Goal: Communication & Community: Answer question/provide support

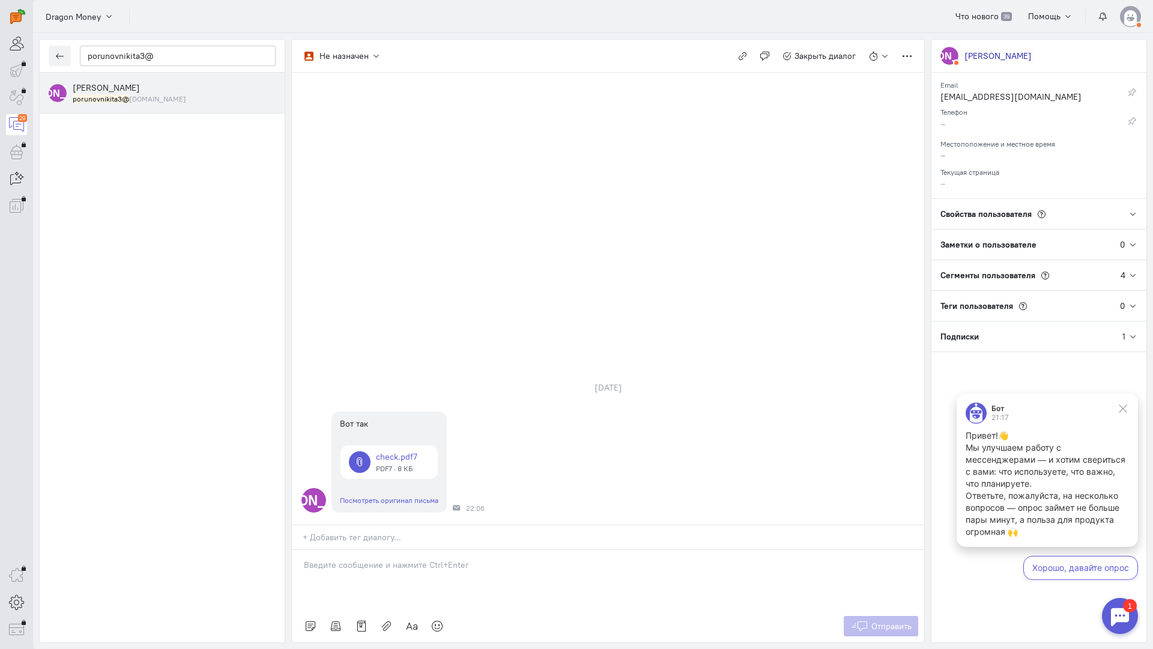
click at [377, 549] on div at bounding box center [608, 579] width 632 height 60
click at [435, 620] on icon at bounding box center [437, 626] width 12 height 12
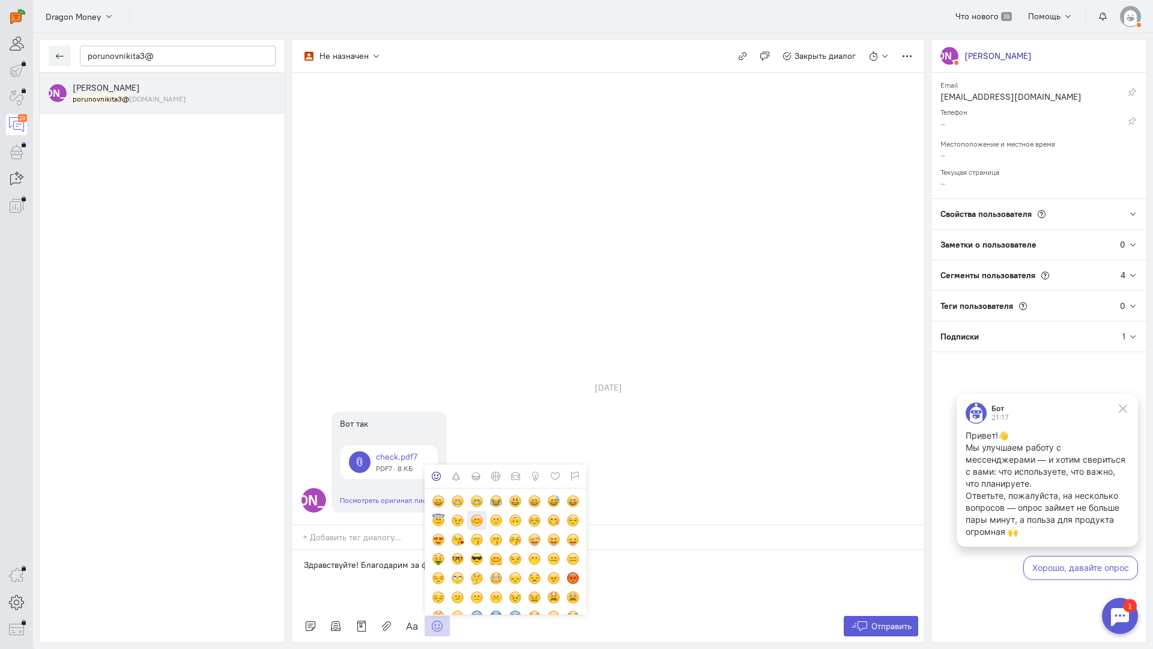
click at [476, 513] on div at bounding box center [476, 519] width 13 height 13
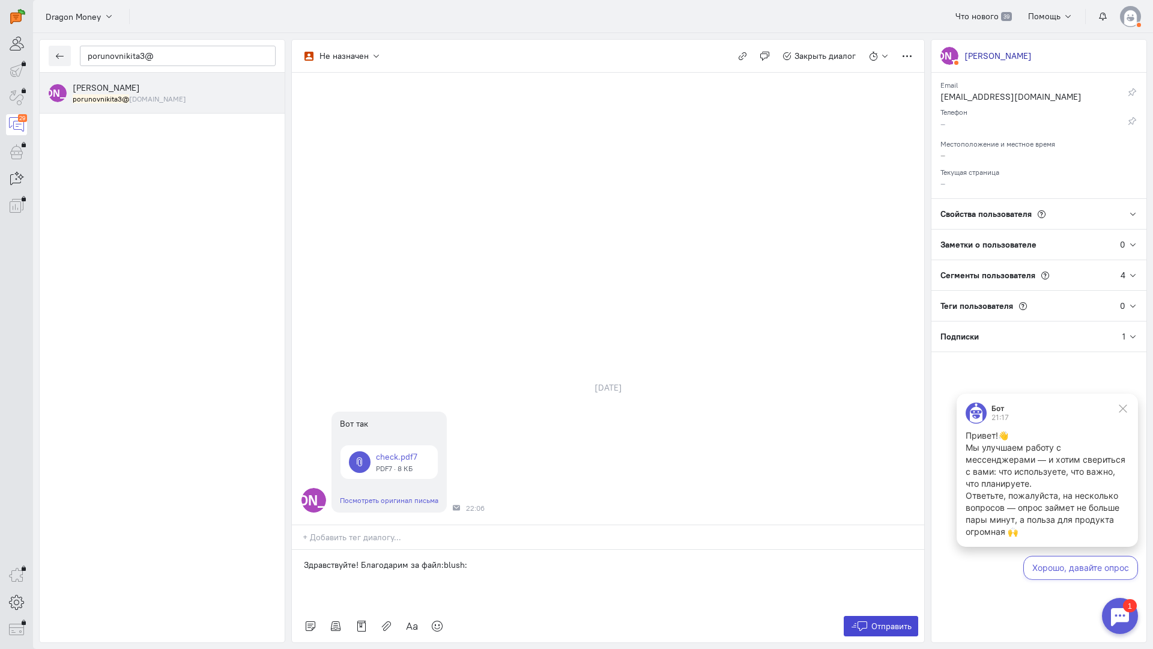
click at [877, 620] on span "Отправить" at bounding box center [891, 625] width 40 height 11
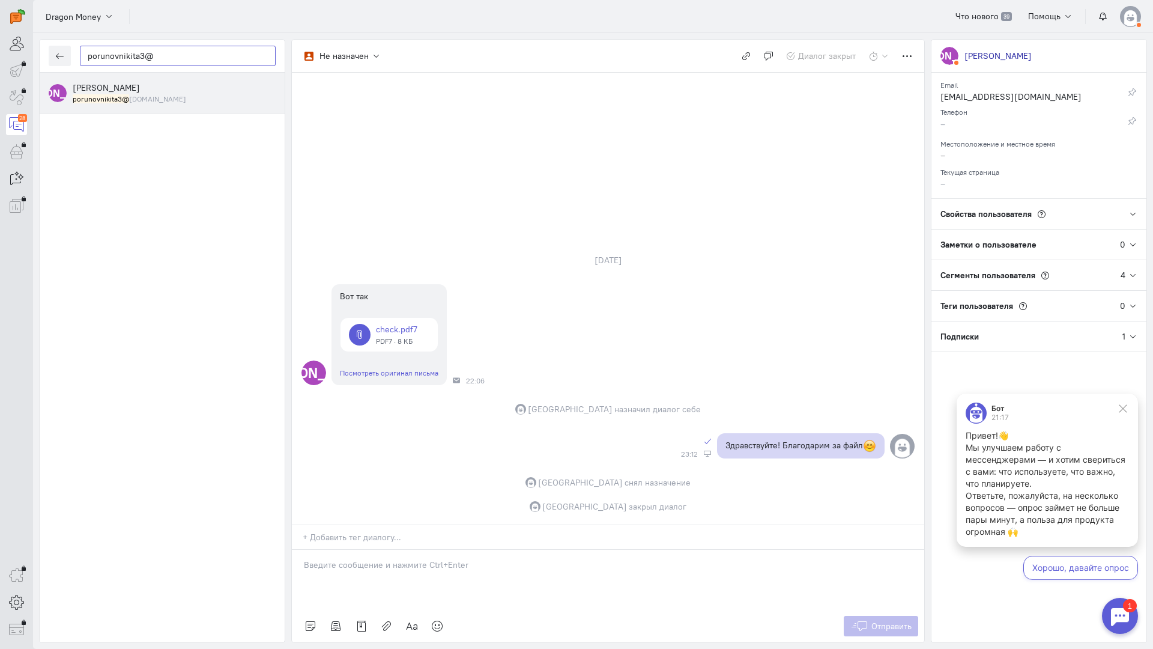
drag, startPoint x: 174, startPoint y: 52, endPoint x: 3, endPoint y: 41, distance: 171.5
click at [3, 41] on div "operator conversation-V1122-10000-3month 28" at bounding box center [576, 324] width 1153 height 649
paste input "misha.shubin.91"
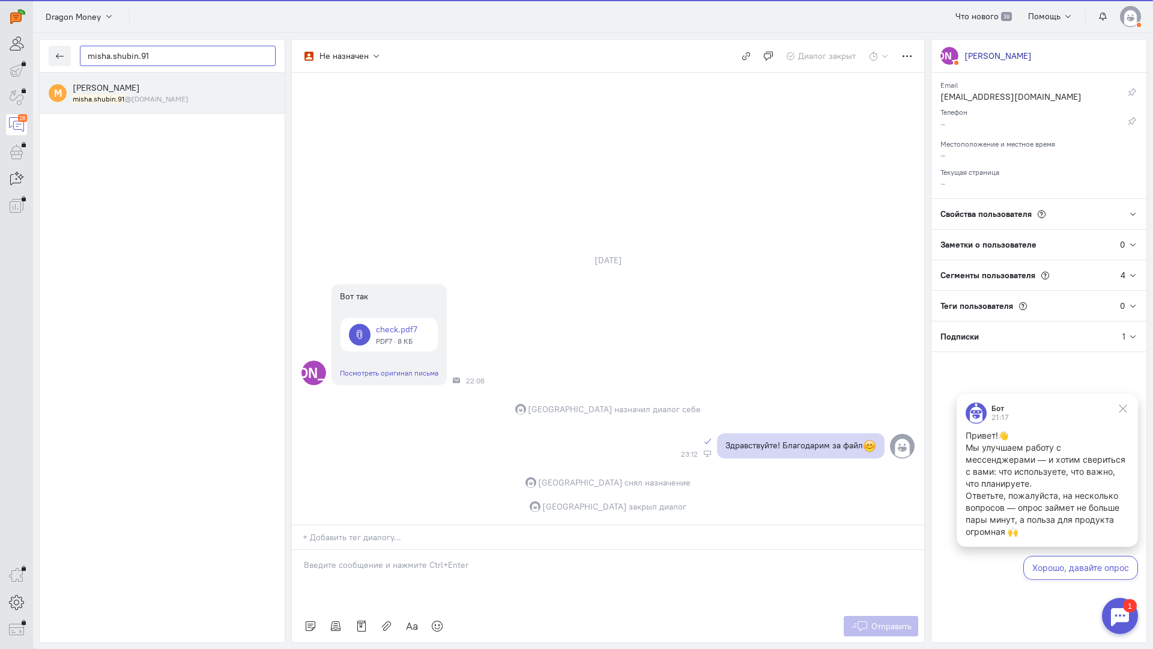
type input "misha.shubin.91"
click at [170, 93] on div "[PERSON_NAME] misha.shubin.91 @[DOMAIN_NAME]" at bounding box center [174, 93] width 203 height 22
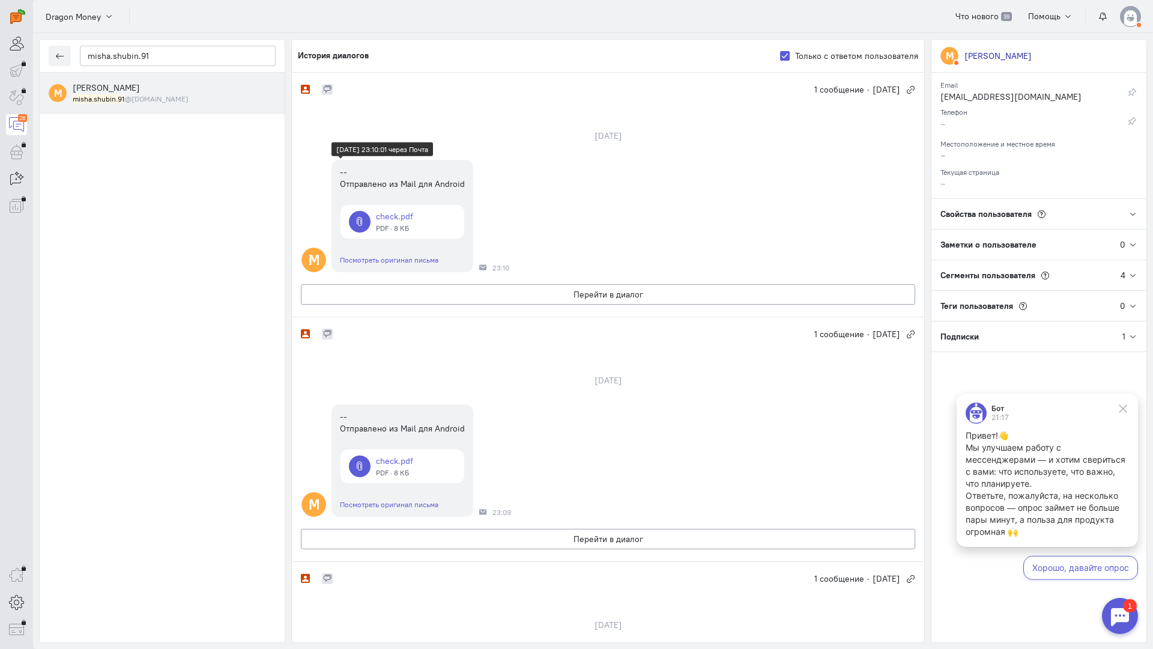
click at [401, 216] on link at bounding box center [402, 222] width 124 height 34
drag, startPoint x: 151, startPoint y: 58, endPoint x: 77, endPoint y: 54, distance: 74.5
click at [77, 54] on div "misha.shubin.91" at bounding box center [162, 56] width 245 height 33
click at [59, 55] on icon "button" at bounding box center [59, 56] width 9 height 9
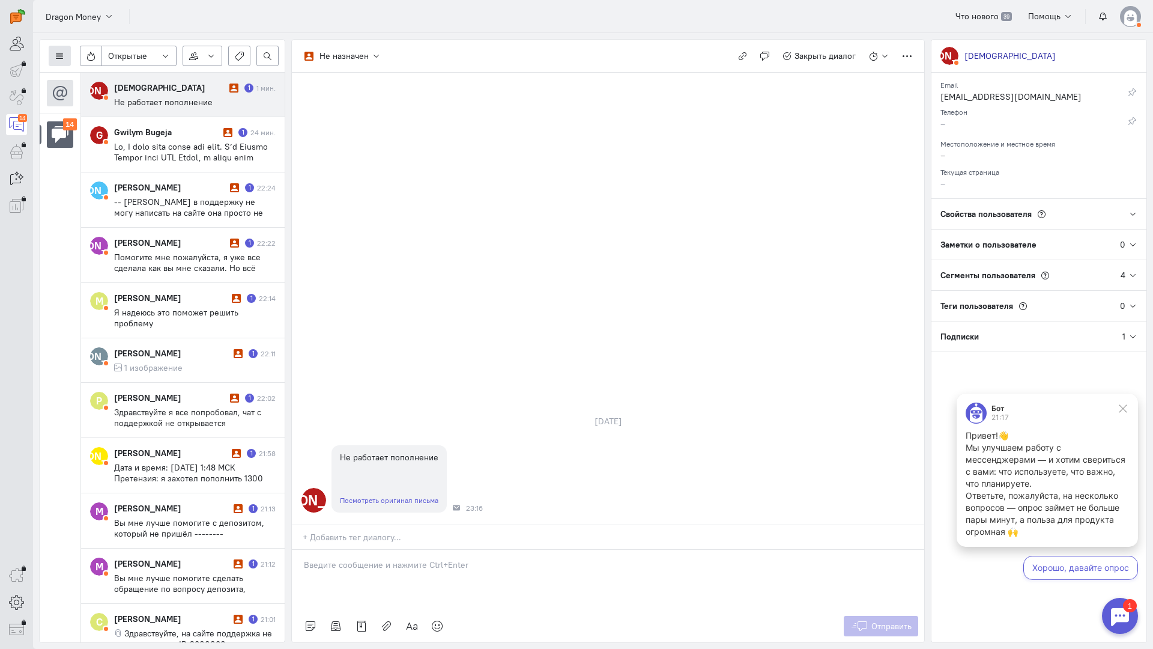
click at [58, 56] on icon at bounding box center [59, 56] width 9 height 9
click at [79, 76] on span "Список пользователей" at bounding box center [116, 79] width 89 height 11
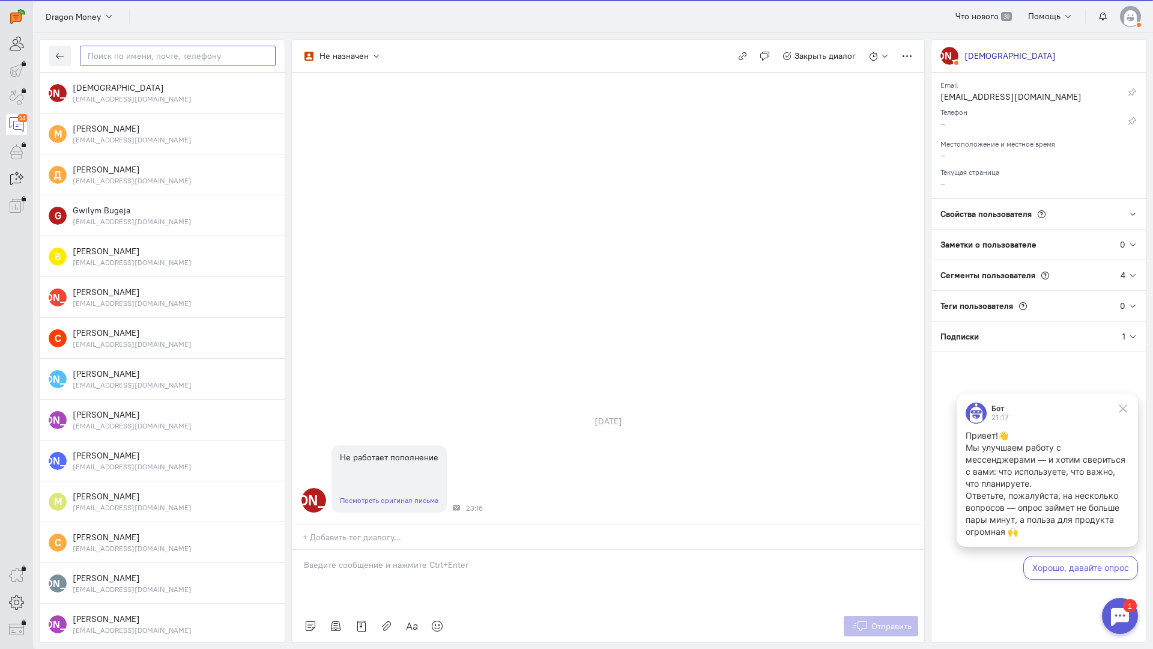
click at [157, 52] on input "text" at bounding box center [178, 56] width 196 height 20
paste input "misha.shubin.91"
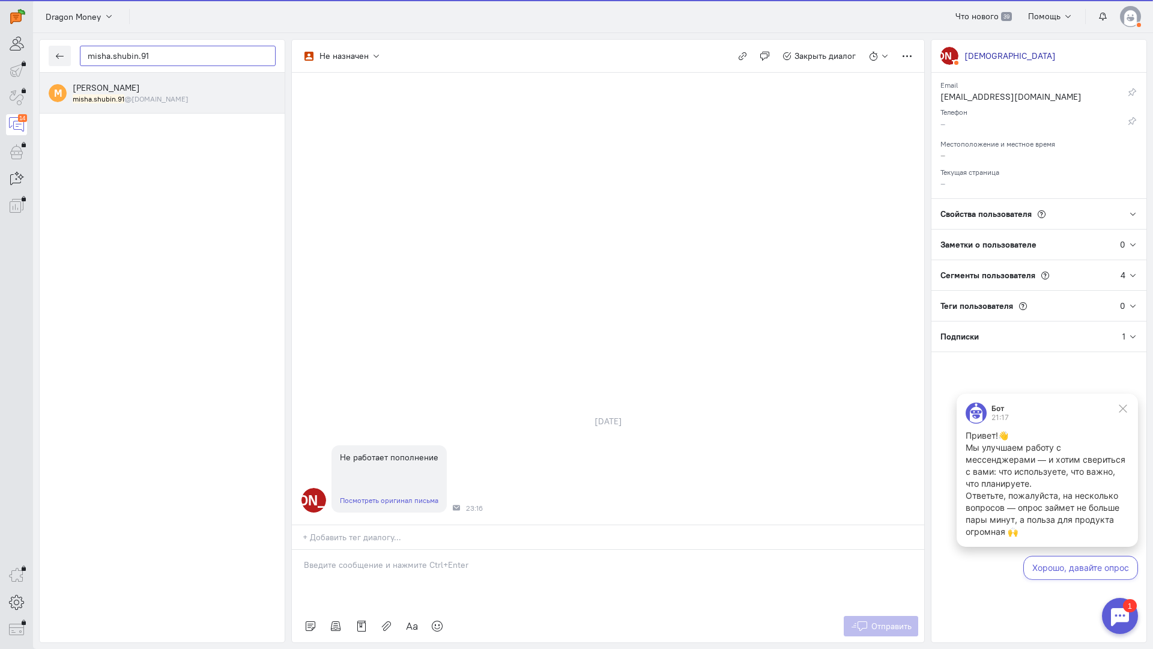
type input "misha.shubin.91"
click at [166, 90] on div "[PERSON_NAME] misha.shubin.91 @[DOMAIN_NAME]" at bounding box center [174, 93] width 203 height 22
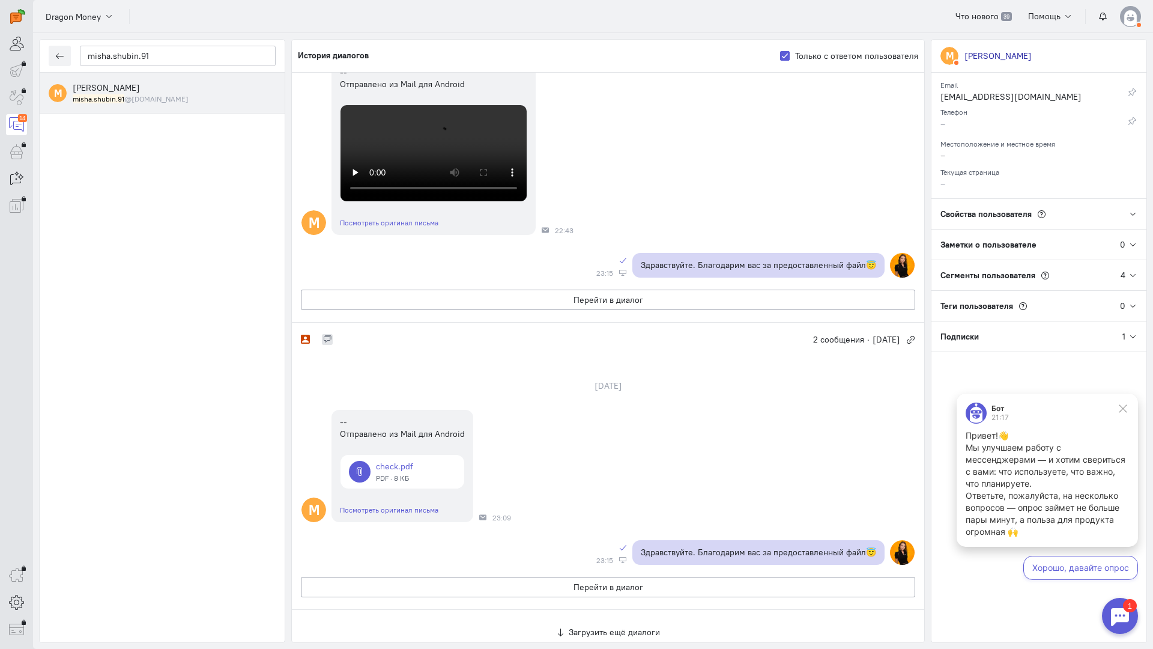
scroll to position [600, 0]
click at [465, 201] on video at bounding box center [433, 153] width 186 height 96
